Goal: Task Accomplishment & Management: Complete application form

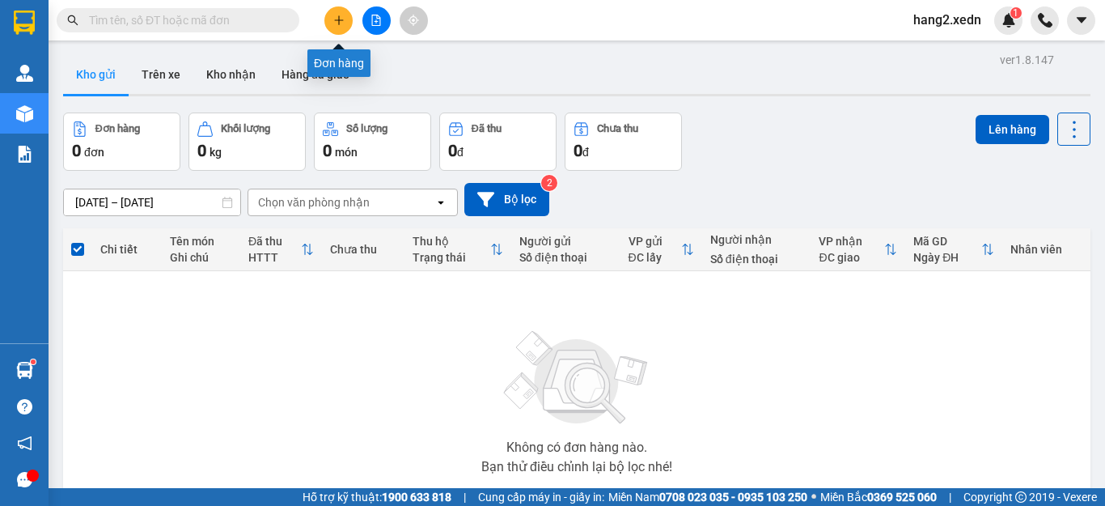
click at [341, 19] on icon "plus" at bounding box center [338, 20] width 11 height 11
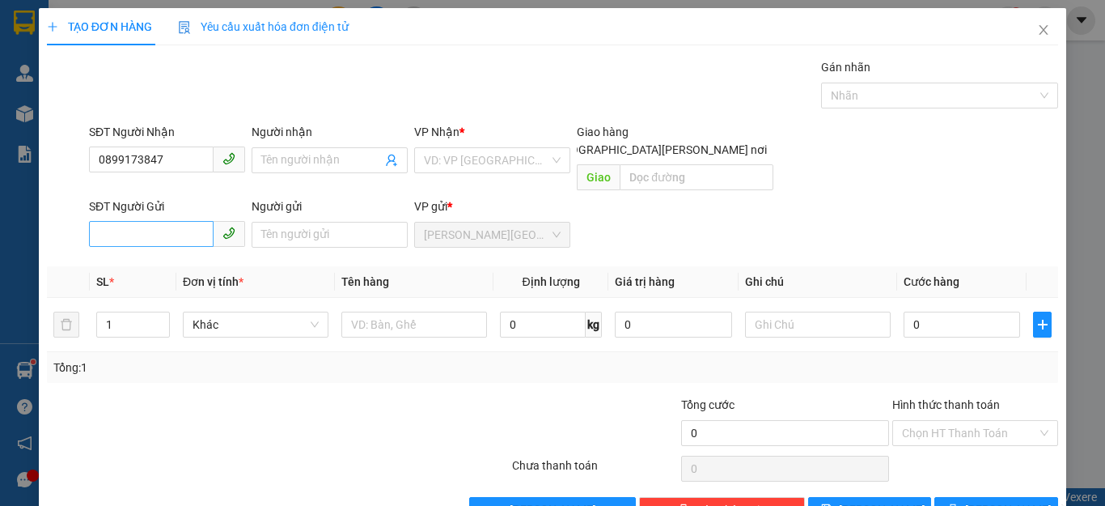
type input "0899173847"
click at [121, 221] on input "SĐT Người Gửi" at bounding box center [151, 234] width 125 height 26
type input "0325509175"
click at [455, 149] on input "search" at bounding box center [486, 160] width 125 height 24
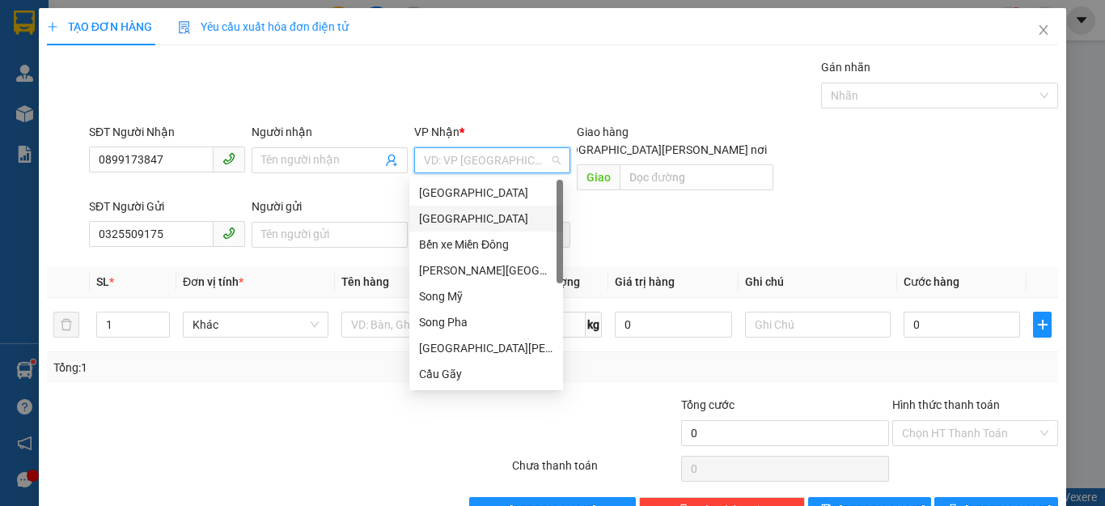
click at [436, 217] on div "[GEOGRAPHIC_DATA]" at bounding box center [486, 219] width 134 height 18
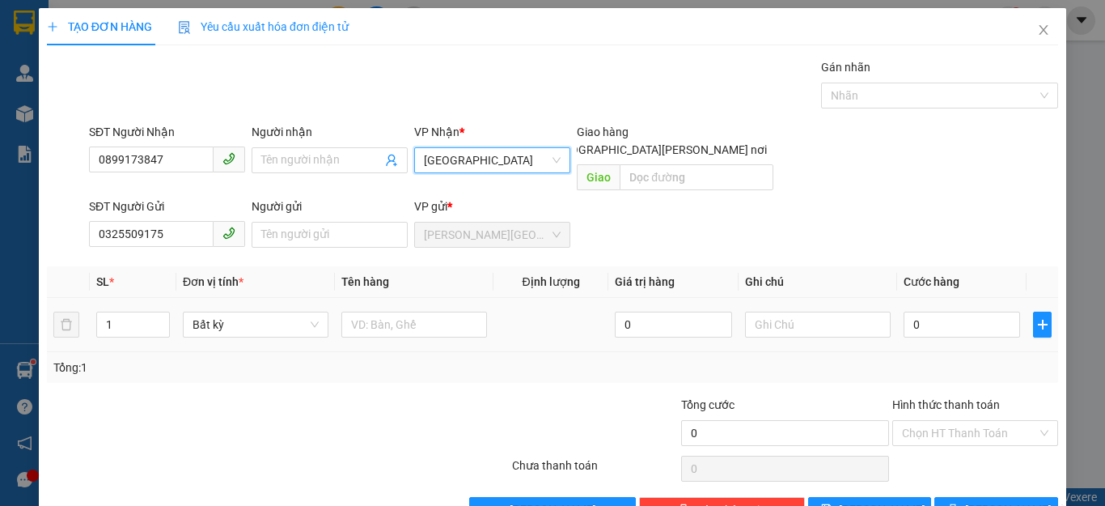
scroll to position [31, 0]
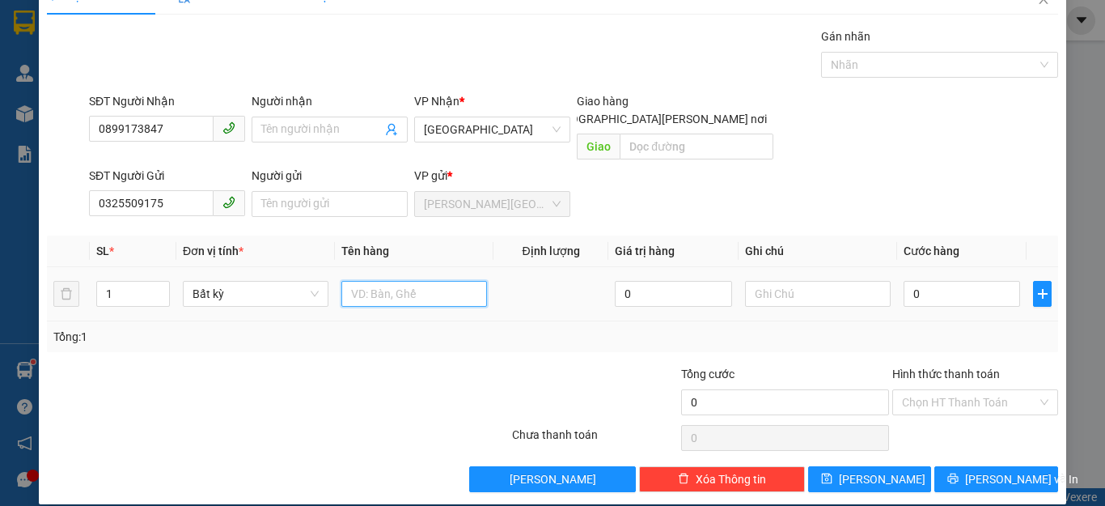
click at [395, 284] on input "text" at bounding box center [414, 294] width 146 height 26
type input "1 THÙNG GIẤY"
click at [937, 281] on input "0" at bounding box center [962, 294] width 116 height 26
type input "4"
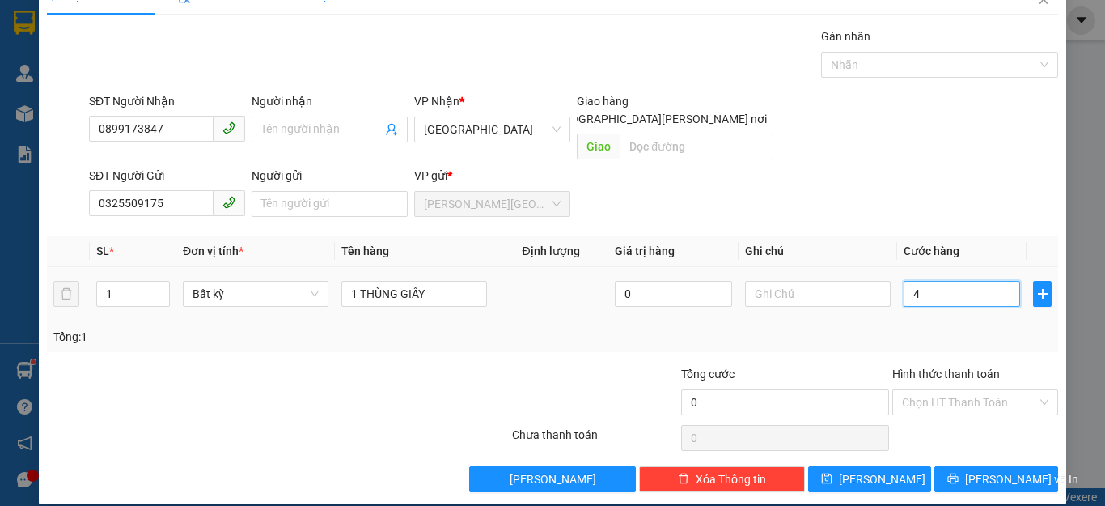
type input "4"
type input "400"
type input "4.000"
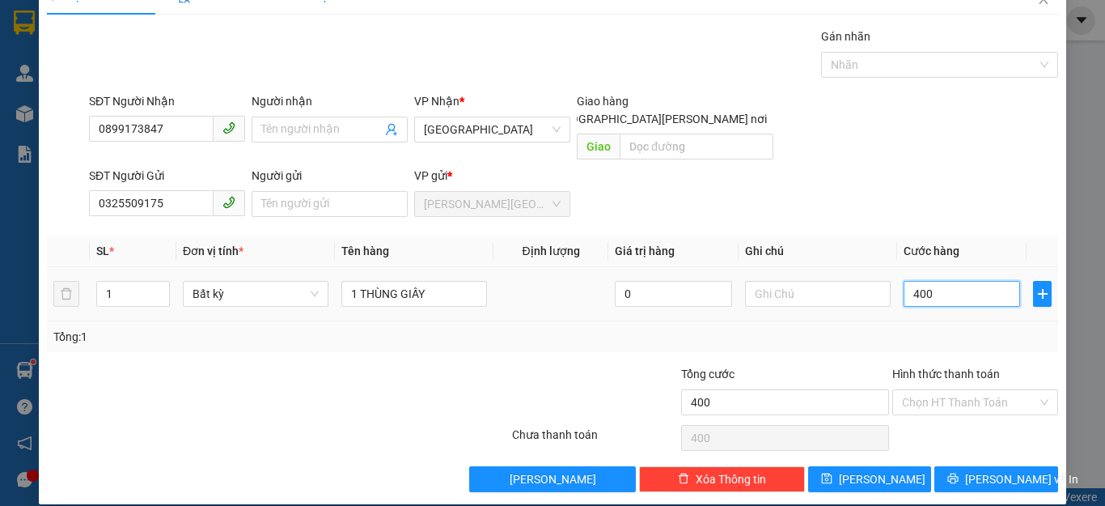
type input "4.000"
type input "40.000"
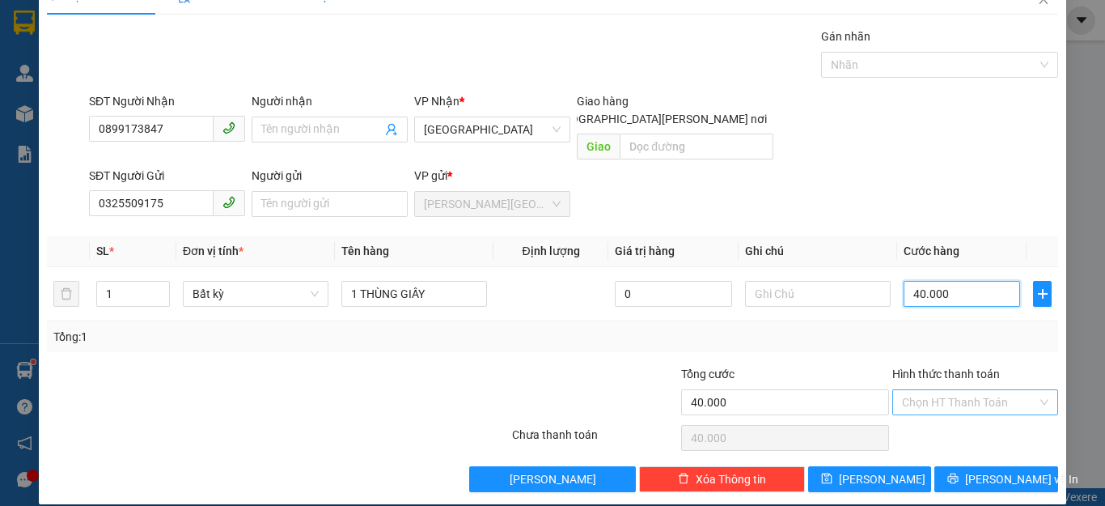
type input "40.000"
click at [956, 390] on input "Hình thức thanh toán" at bounding box center [969, 402] width 135 height 24
click at [929, 390] on input "Hình thức thanh toán" at bounding box center [969, 402] width 135 height 24
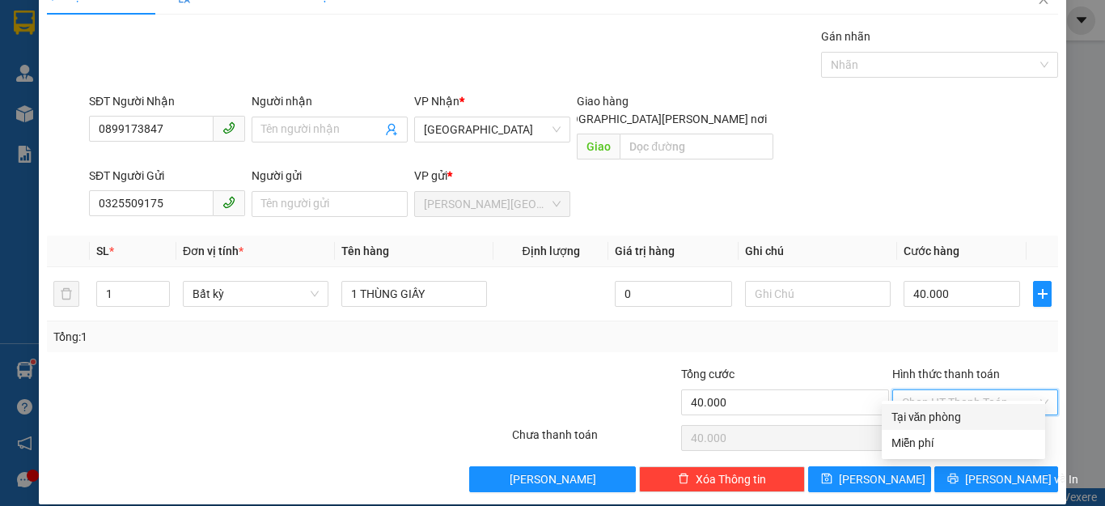
click at [926, 413] on div "Tại văn phòng" at bounding box center [964, 417] width 144 height 18
type input "0"
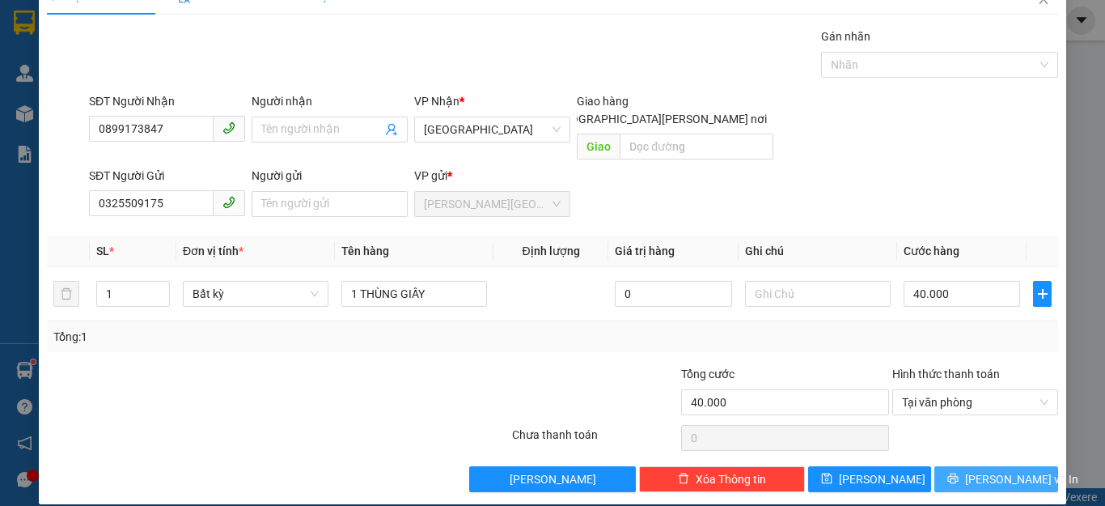
click at [995, 470] on span "[PERSON_NAME] và In" at bounding box center [1021, 479] width 113 height 18
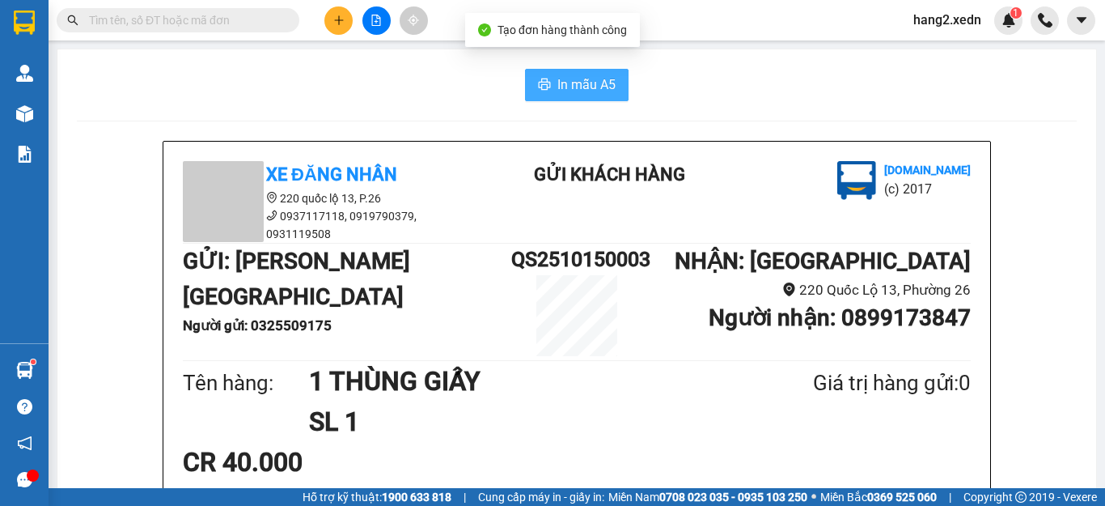
click at [586, 82] on span "In mẫu A5" at bounding box center [586, 84] width 58 height 20
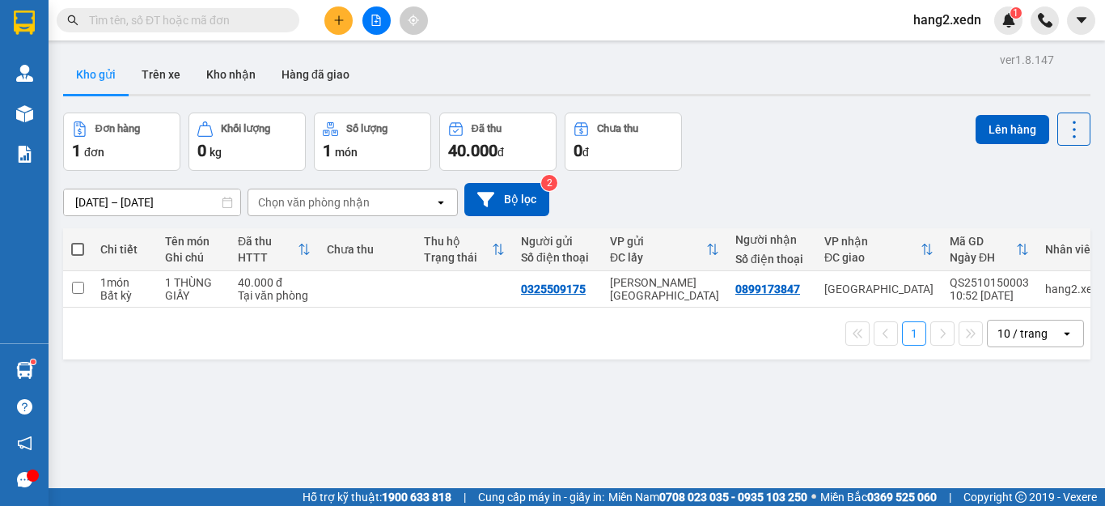
click at [229, 23] on input "text" at bounding box center [184, 20] width 191 height 18
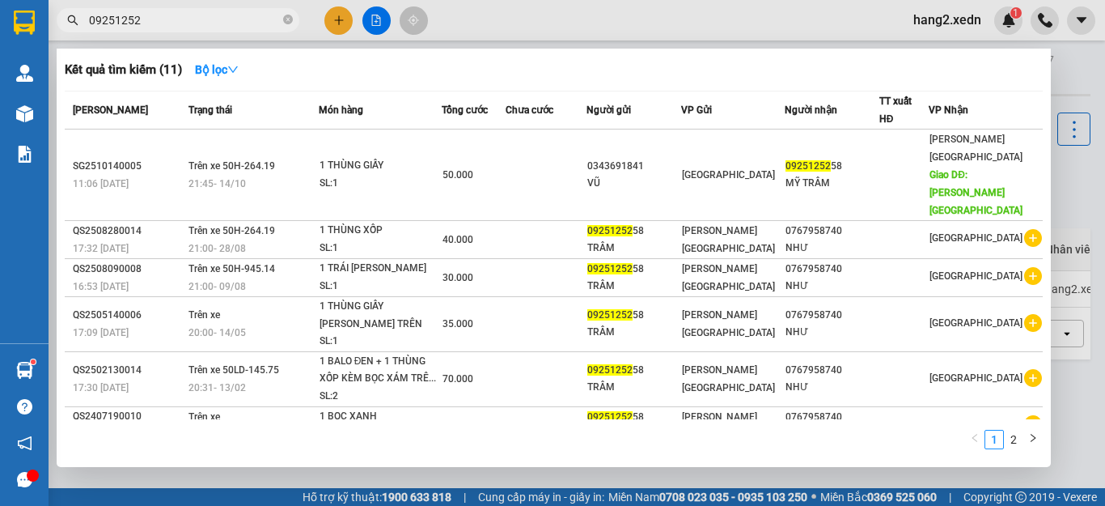
type input "092512525"
click at [286, 18] on icon "close-circle" at bounding box center [288, 20] width 10 height 10
